Goal: Information Seeking & Learning: Learn about a topic

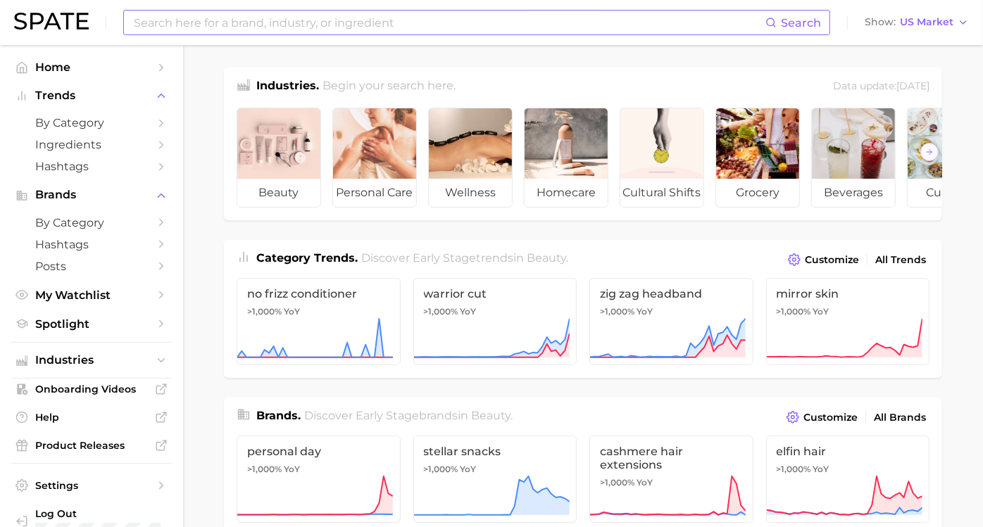
click at [289, 13] on input at bounding box center [448, 23] width 633 height 24
type input "banana foster"
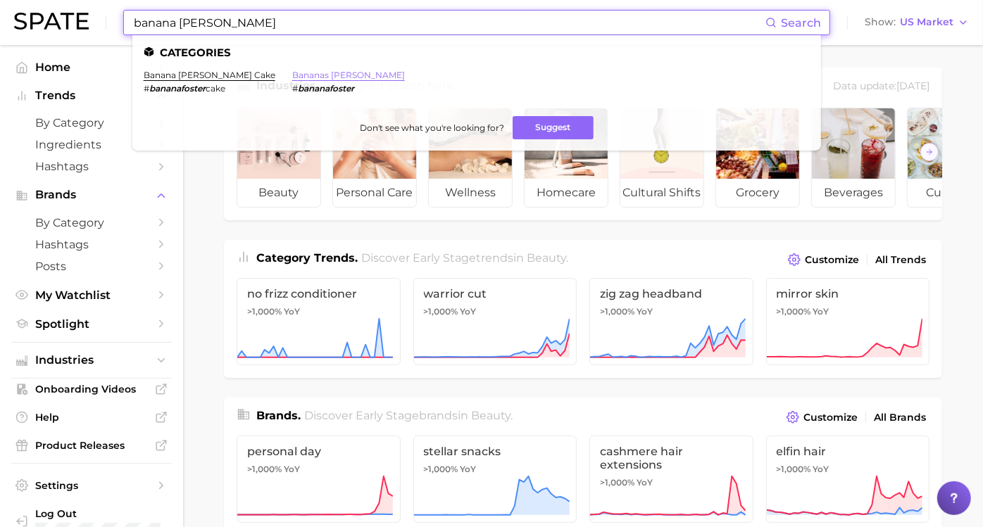
click at [292, 74] on link "bananas foster" at bounding box center [348, 75] width 113 height 11
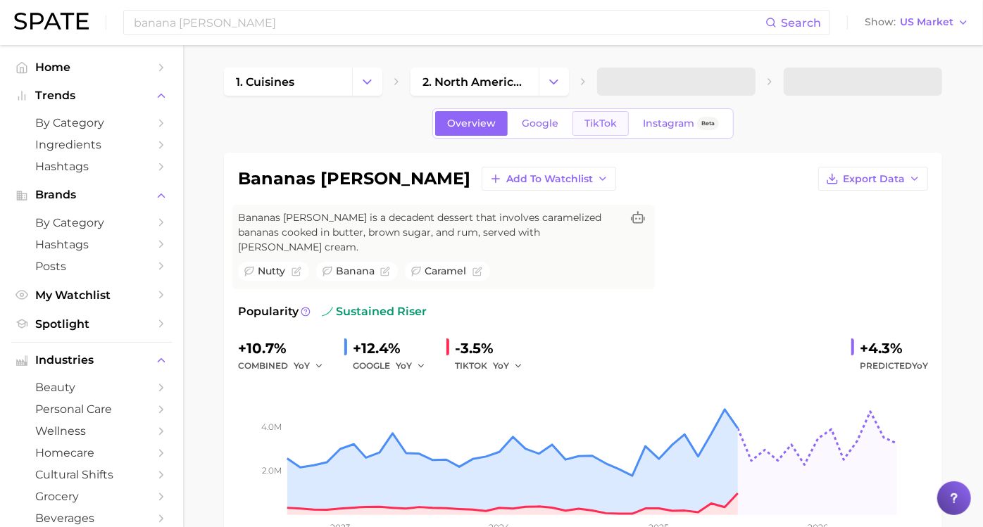
click at [595, 125] on span "TikTok" at bounding box center [600, 124] width 32 height 12
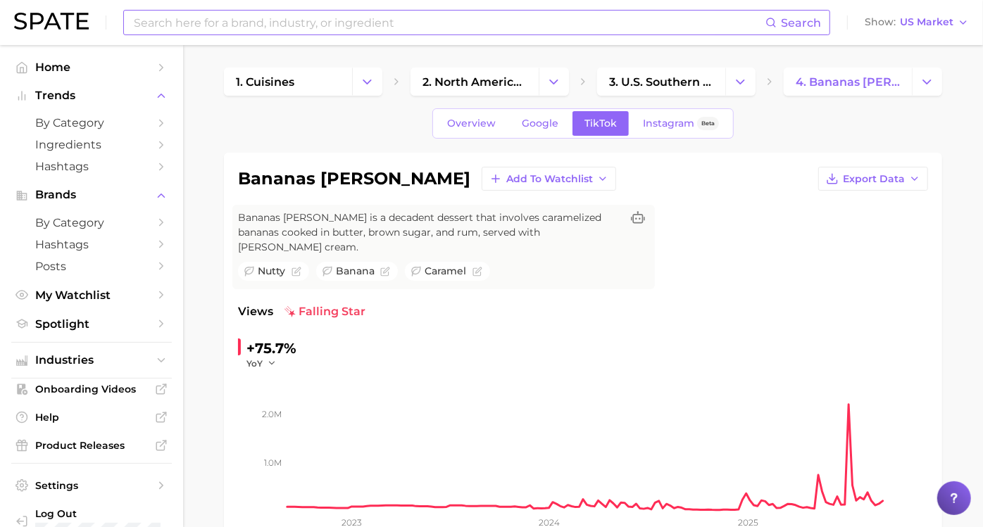
click at [332, 25] on input at bounding box center [448, 23] width 633 height 24
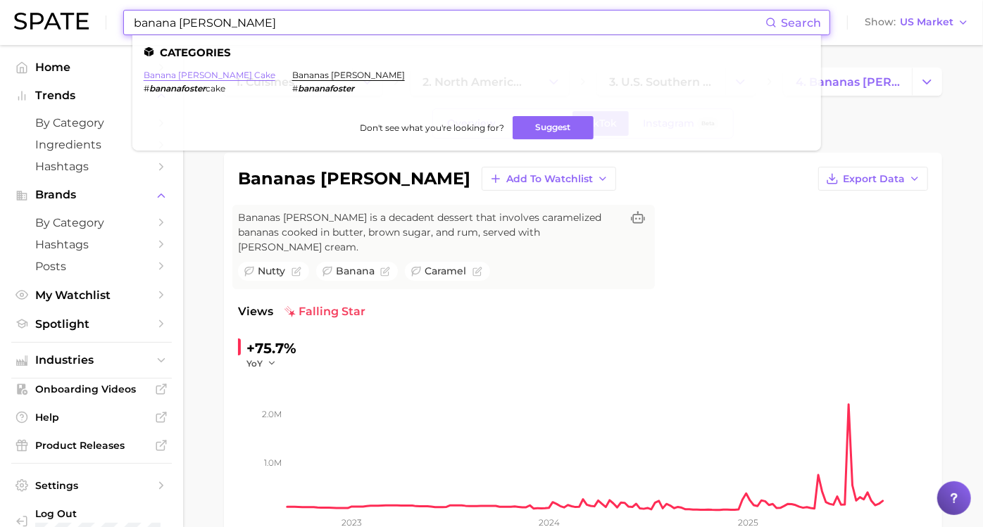
type input "banana foster"
click at [195, 75] on link "banana foster cake" at bounding box center [210, 75] width 132 height 11
